Goal: Navigation & Orientation: Find specific page/section

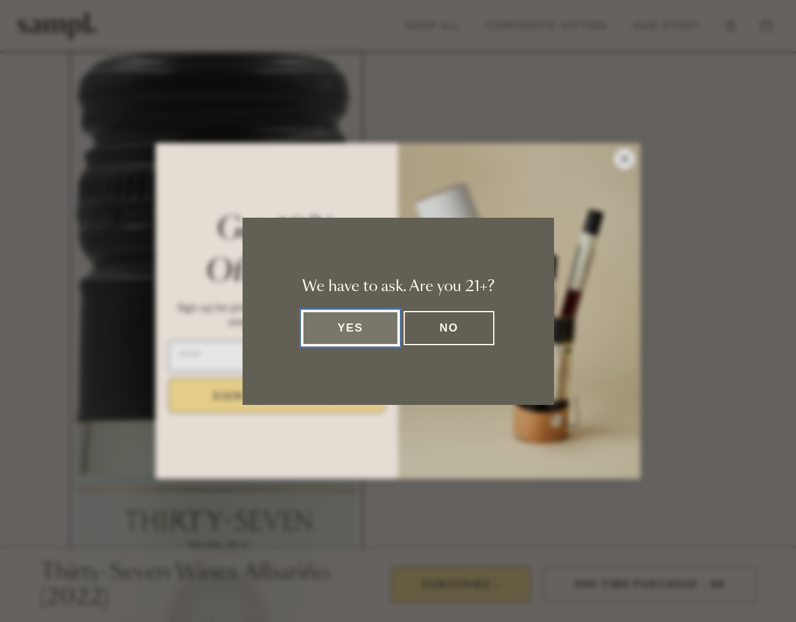
click at [350, 328] on button "Yes" at bounding box center [350, 328] width 97 height 34
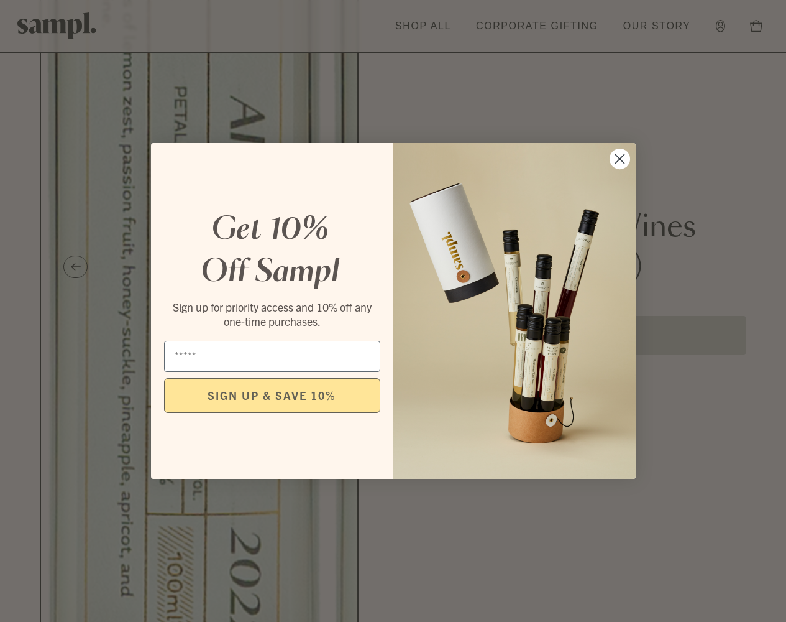
scroll to position [870, 0]
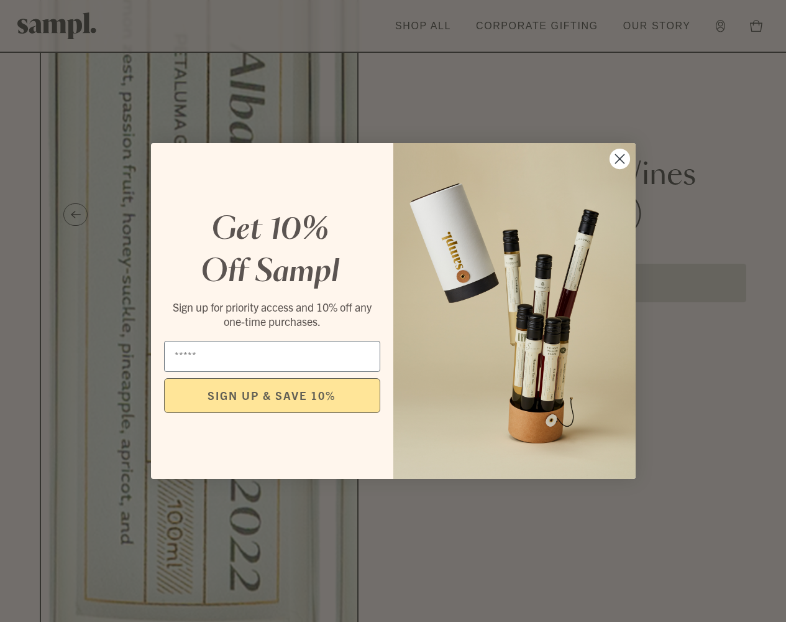
click at [620, 159] on icon "Close dialog" at bounding box center [620, 159] width 9 height 9
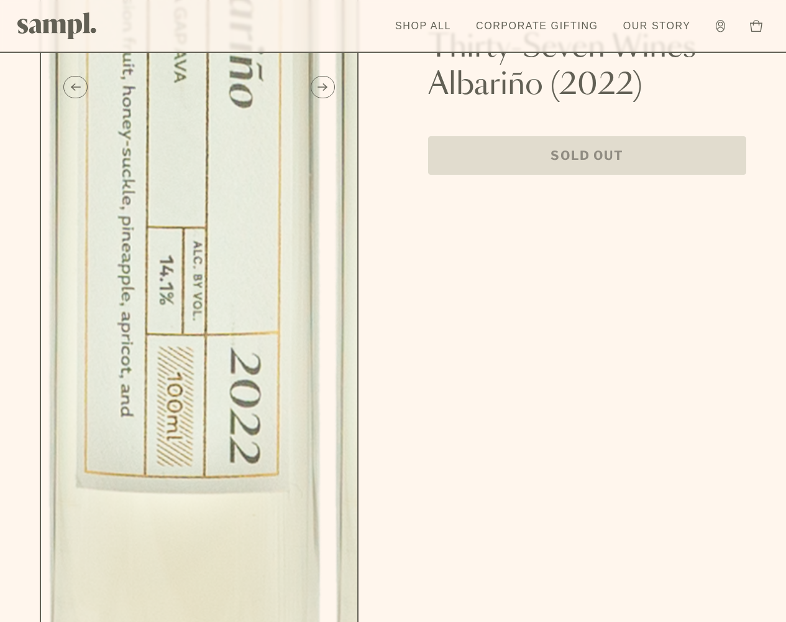
scroll to position [1181, 0]
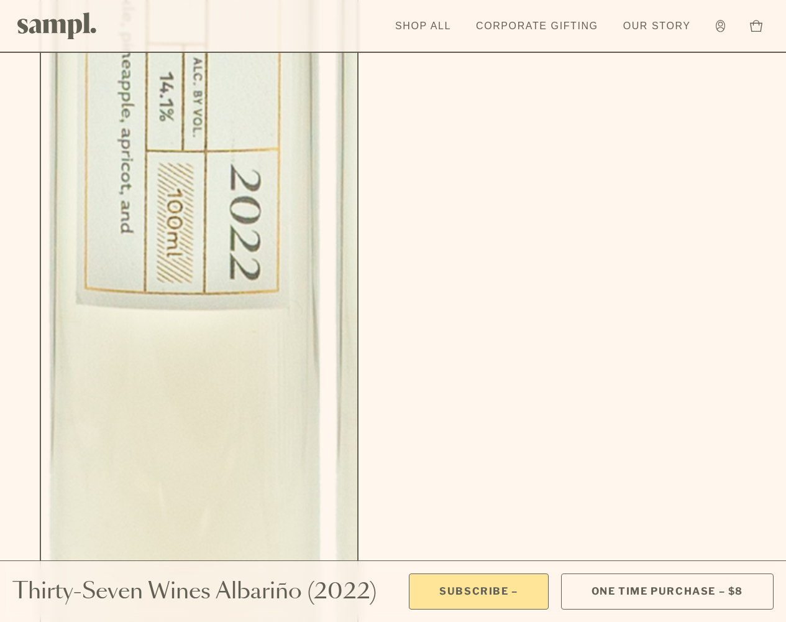
click at [423, 25] on link "Shop All" at bounding box center [423, 25] width 68 height 27
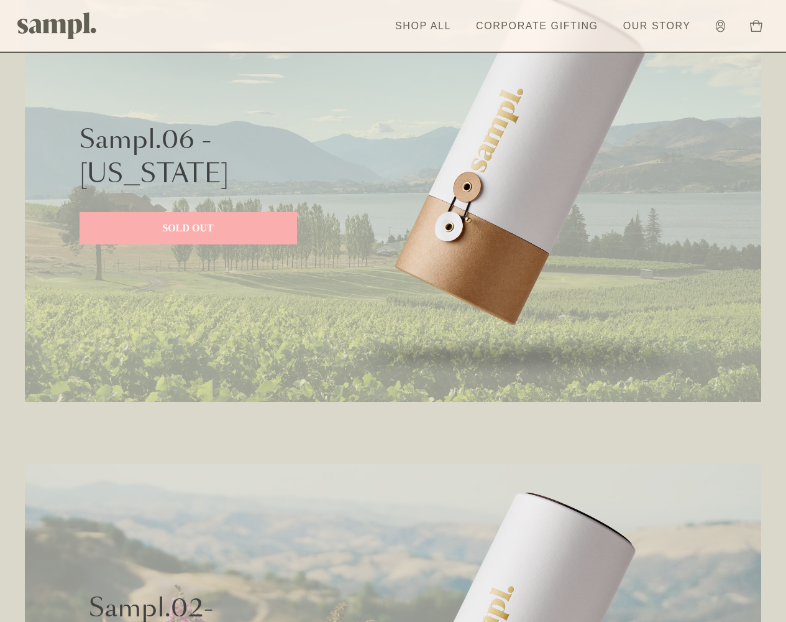
scroll to position [622, 0]
